Goal: Task Accomplishment & Management: Use online tool/utility

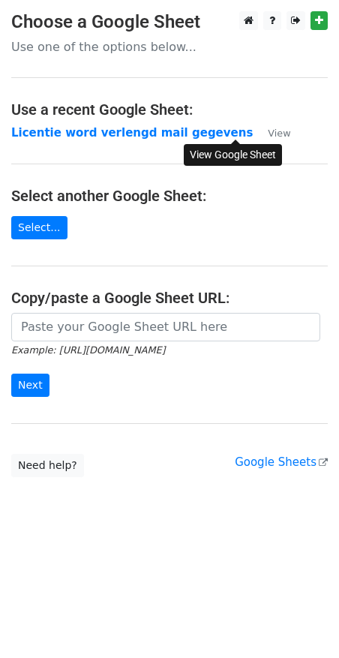
click at [268, 131] on small "View" at bounding box center [279, 133] width 23 height 11
click at [46, 233] on link "Select..." at bounding box center [39, 227] width 56 height 23
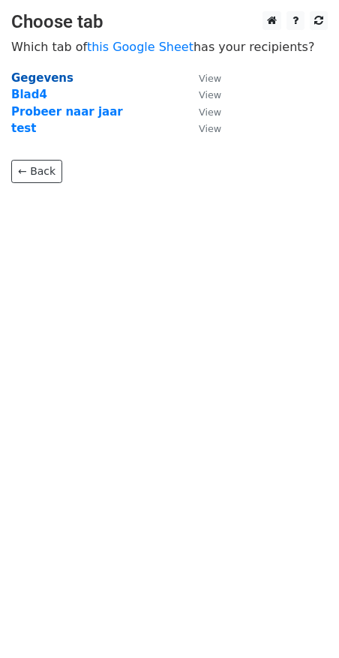
click at [24, 77] on strong "Gegevens" at bounding box center [42, 78] width 62 height 14
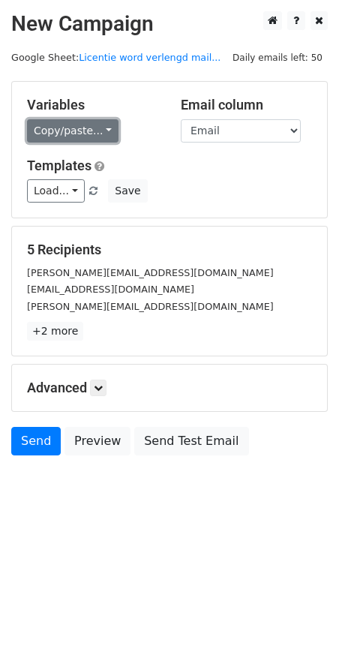
click at [110, 126] on link "Copy/paste..." at bounding box center [73, 130] width 92 height 23
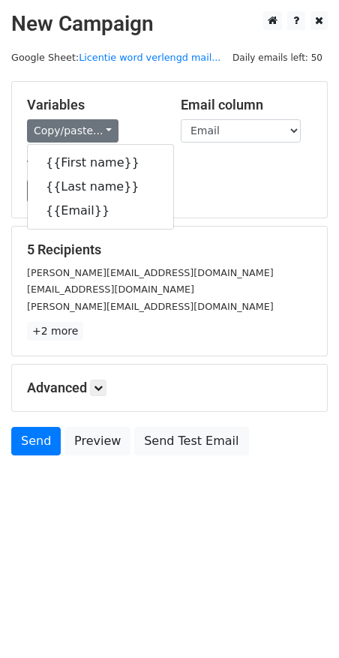
click at [141, 107] on h5 "Variables" at bounding box center [92, 105] width 131 height 17
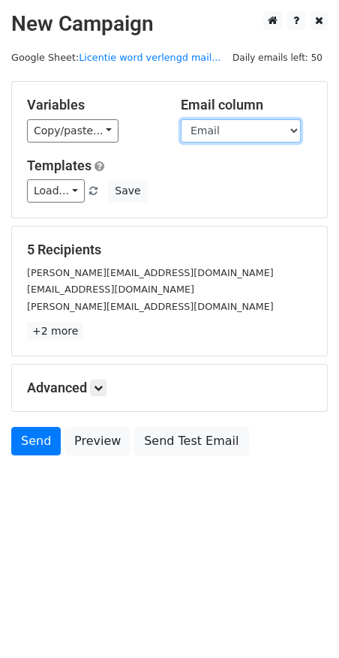
click at [203, 129] on select "First name Last name Email" at bounding box center [241, 130] width 120 height 23
click at [181, 119] on select "First name Last name Email" at bounding box center [241, 130] width 120 height 23
click at [43, 329] on link "+2 more" at bounding box center [55, 331] width 56 height 19
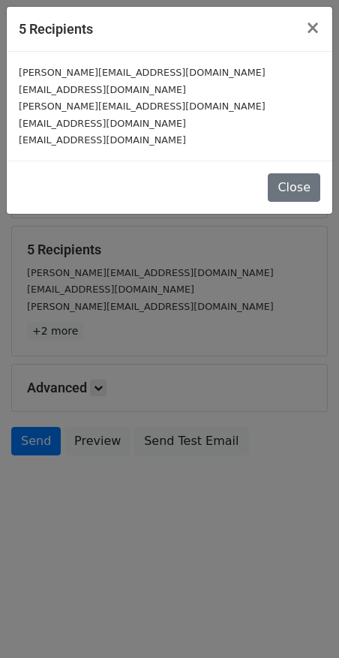
click at [267, 316] on div "5 Recipients × c.vanleeuwen@alberoscholen.nl b.radstake@pcbovoorst.nl n.dehaan@…" at bounding box center [169, 329] width 339 height 658
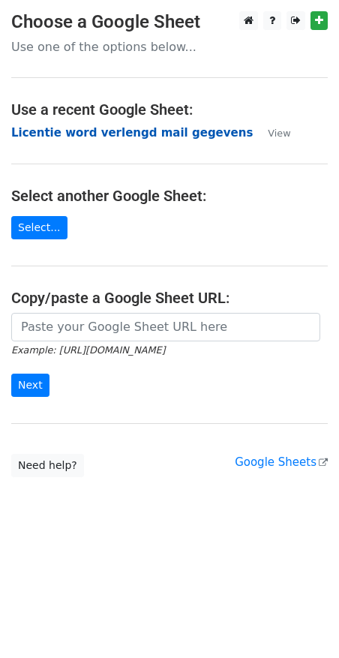
click at [83, 135] on strong "Licentie word verlengd mail gegevens" at bounding box center [132, 133] width 242 height 14
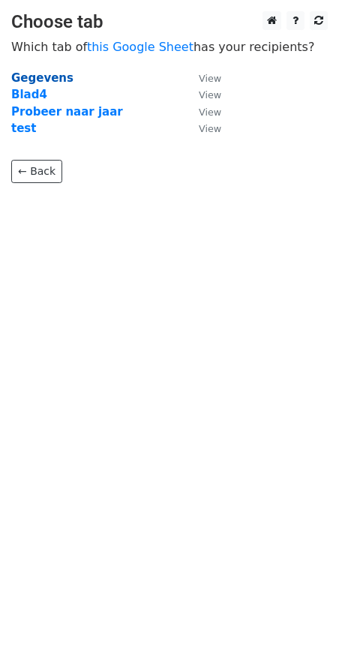
click at [59, 77] on strong "Gegevens" at bounding box center [42, 78] width 62 height 14
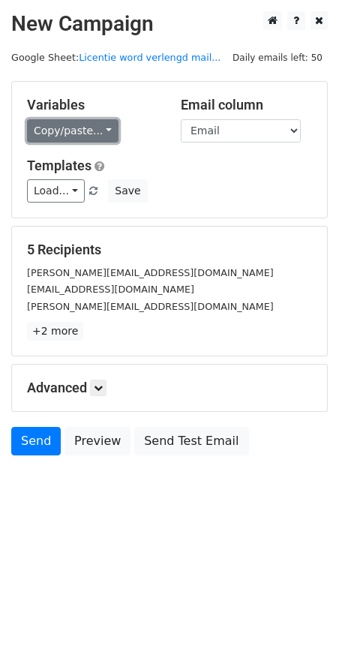
click at [89, 126] on link "Copy/paste..." at bounding box center [73, 130] width 92 height 23
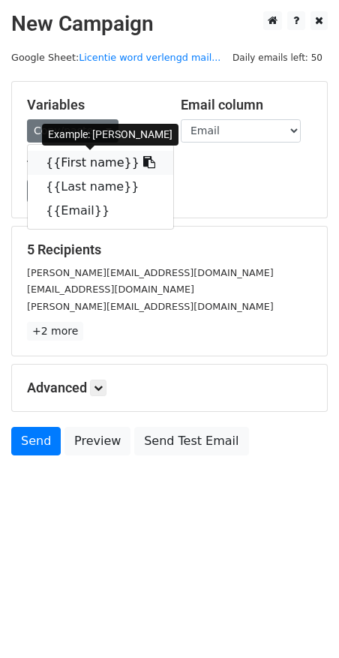
click at [143, 162] on icon at bounding box center [149, 162] width 12 height 12
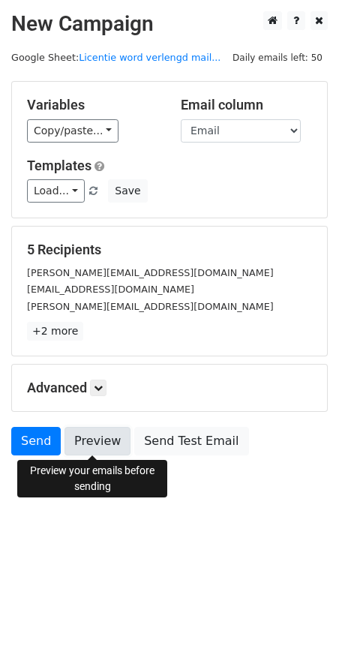
click at [100, 443] on link "Preview" at bounding box center [98, 441] width 66 height 29
click at [104, 442] on link "Preview" at bounding box center [98, 441] width 66 height 29
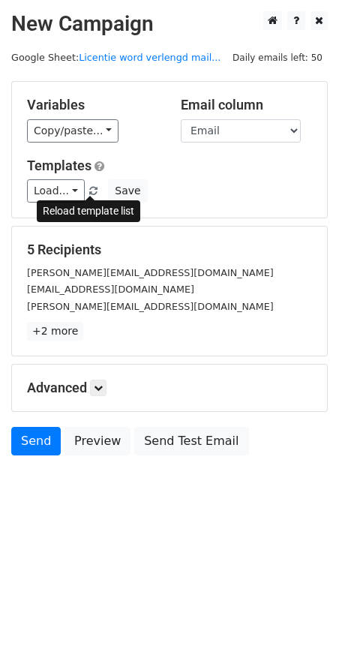
click at [92, 187] on span at bounding box center [93, 192] width 8 height 10
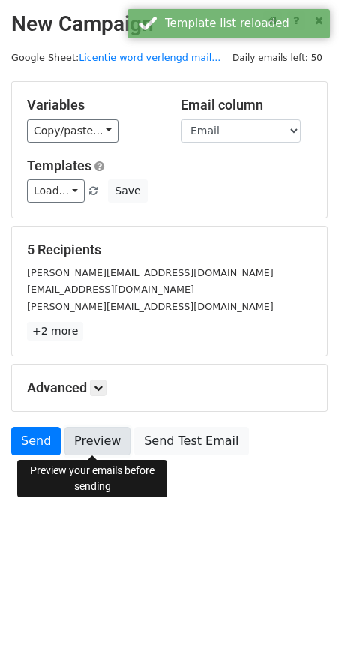
click at [101, 438] on link "Preview" at bounding box center [98, 441] width 66 height 29
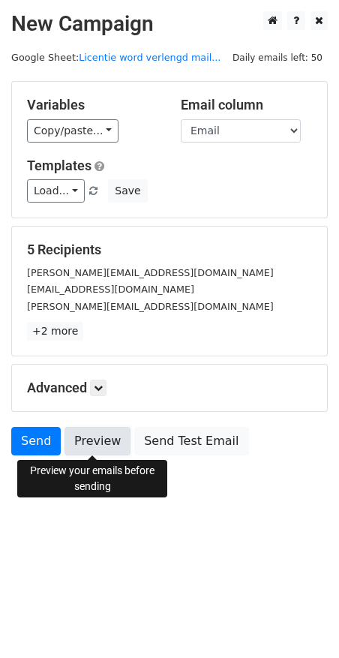
click at [92, 446] on link "Preview" at bounding box center [98, 441] width 66 height 29
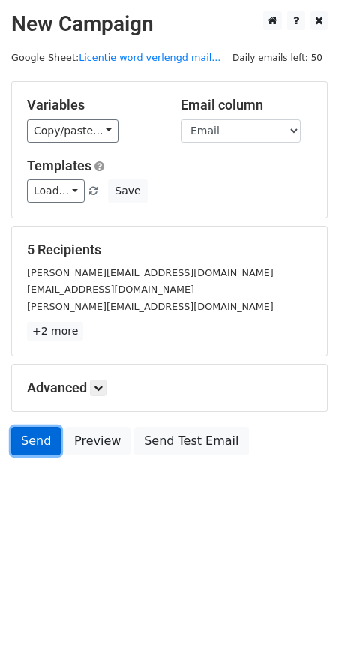
click at [32, 440] on link "Send" at bounding box center [36, 441] width 50 height 29
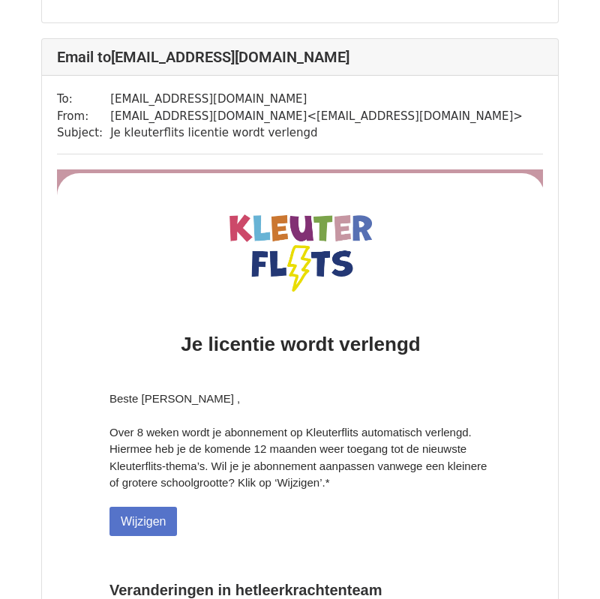
scroll to position [2930, 0]
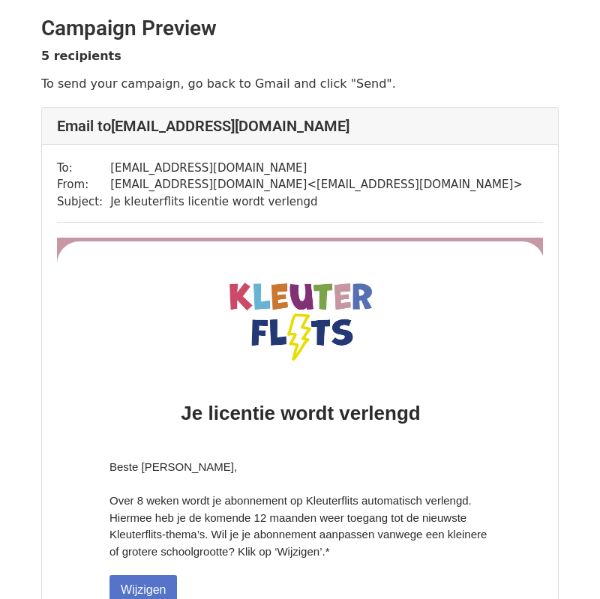
scroll to position [83, 0]
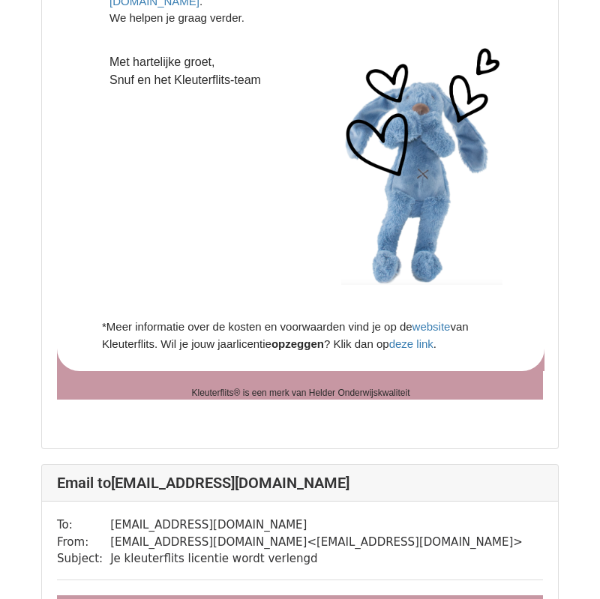
scroll to position [2263, 0]
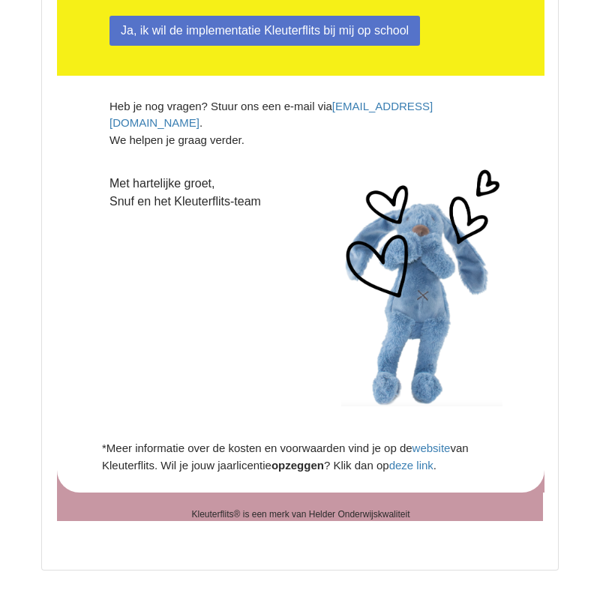
scroll to position [6759, 0]
